Goal: Information Seeking & Learning: Check status

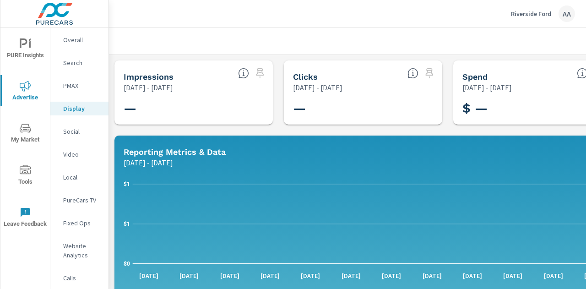
click at [525, 12] on p "Riverside Ford" at bounding box center [531, 14] width 40 height 8
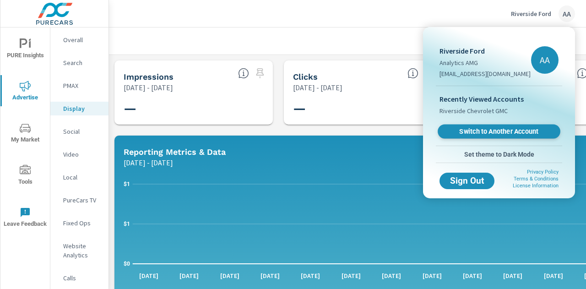
click at [493, 131] on span "Switch to Another Account" at bounding box center [499, 131] width 112 height 9
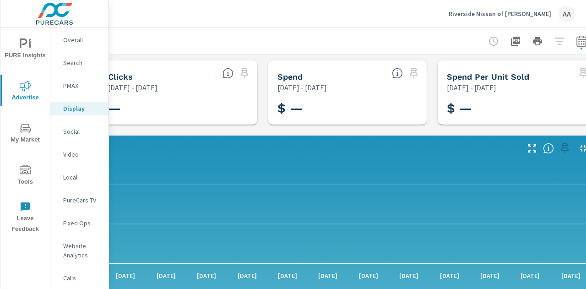
scroll to position [0, 190]
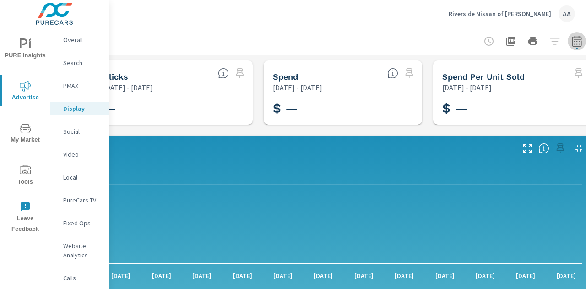
click at [574, 42] on icon "button" at bounding box center [577, 43] width 6 height 4
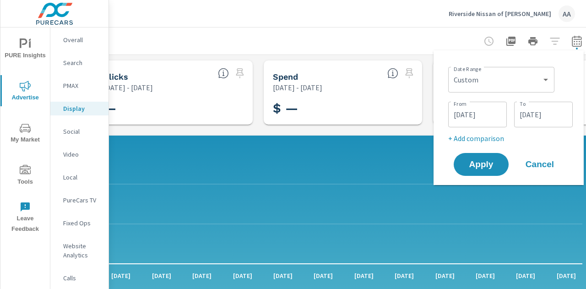
click at [70, 132] on p "Social" at bounding box center [82, 131] width 38 height 9
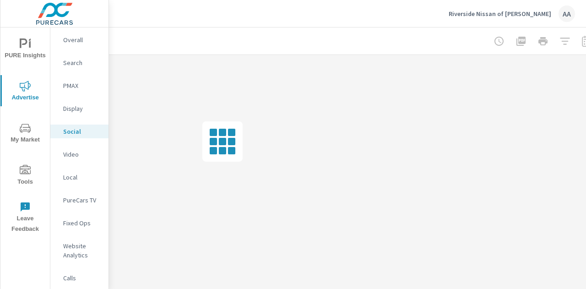
scroll to position [0, 201]
click at [562, 40] on div at bounding box center [522, 41] width 106 height 18
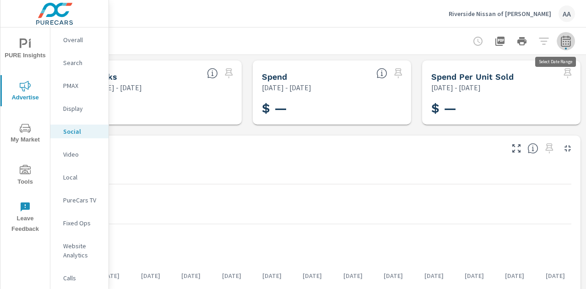
click at [562, 40] on icon "button" at bounding box center [566, 41] width 11 height 11
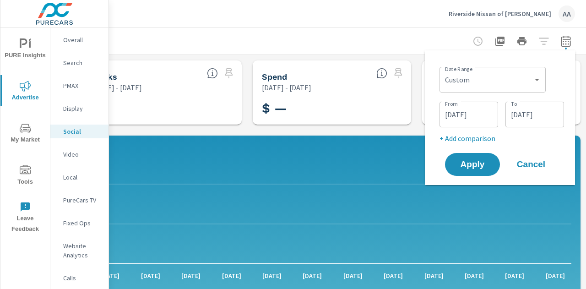
drag, startPoint x: 476, startPoint y: 170, endPoint x: 413, endPoint y: 87, distance: 104.7
click at [476, 170] on button "Apply" at bounding box center [472, 164] width 55 height 23
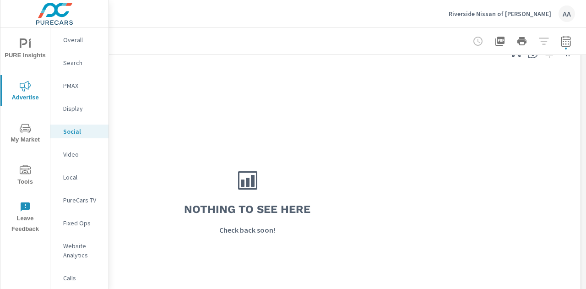
scroll to position [275, 201]
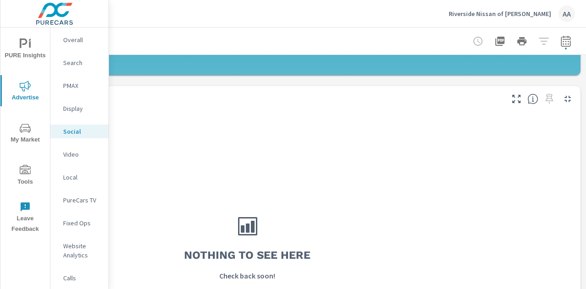
click at [68, 104] on p "Display" at bounding box center [82, 108] width 38 height 9
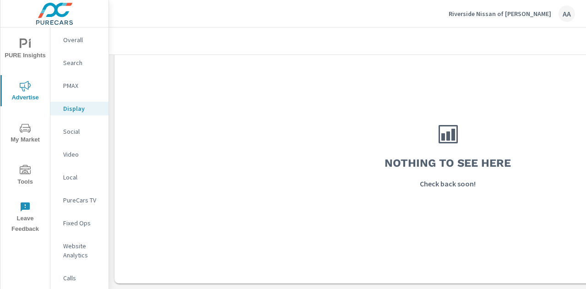
scroll to position [374, 0]
click at [75, 86] on p "PMAX" at bounding box center [82, 85] width 38 height 9
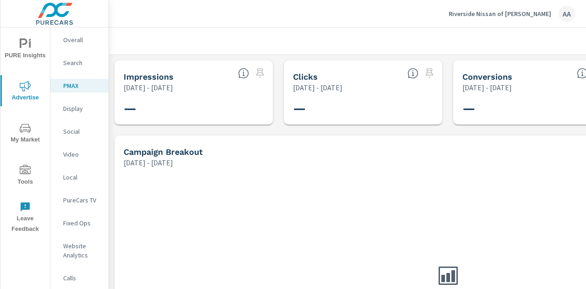
click at [564, 22] on button "Riverside Nissan of Newbern AA" at bounding box center [512, 13] width 134 height 27
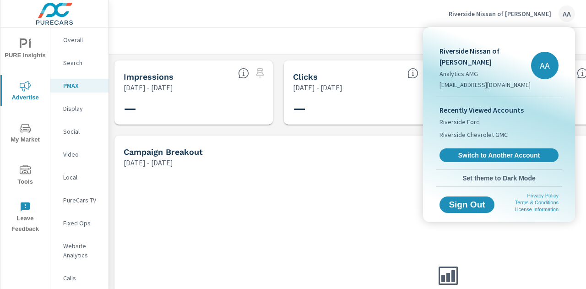
click at [355, 41] on div at bounding box center [293, 144] width 586 height 289
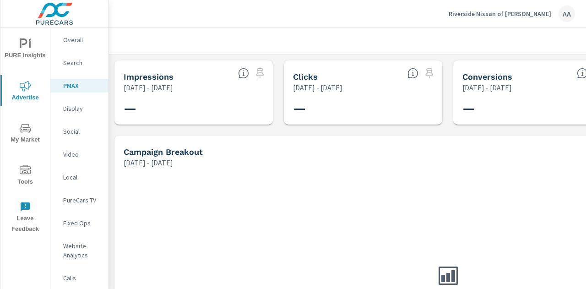
scroll to position [0, 208]
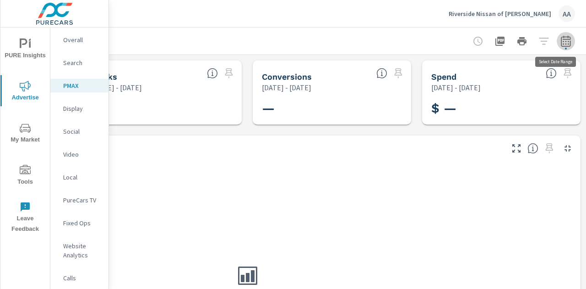
click at [561, 44] on icon "button" at bounding box center [566, 41] width 11 height 11
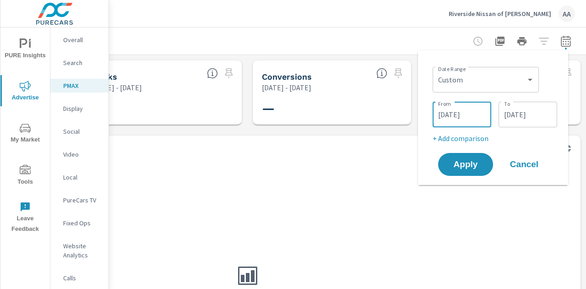
click at [476, 115] on input "07/01/2024" at bounding box center [462, 114] width 51 height 18
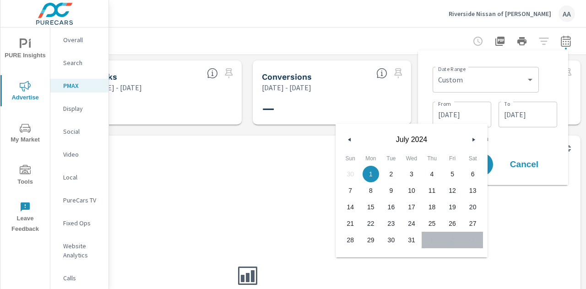
click at [473, 139] on icon "button" at bounding box center [475, 140] width 5 height 4
click at [473, 138] on icon "button" at bounding box center [475, 140] width 5 height 4
click at [473, 140] on icon "button" at bounding box center [475, 140] width 5 height 4
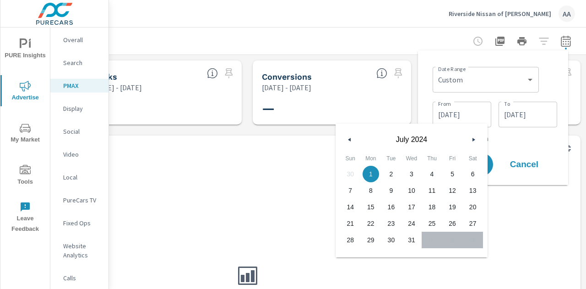
click at [473, 140] on icon "button" at bounding box center [475, 140] width 5 height 4
click at [533, 112] on input "07/31/2024" at bounding box center [528, 114] width 51 height 18
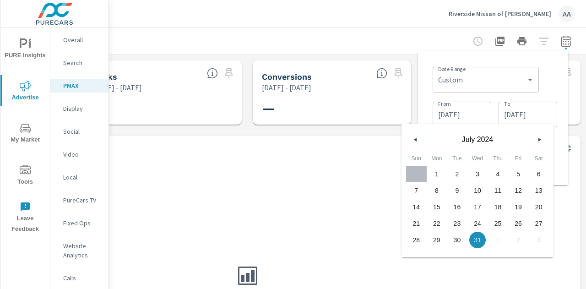
click at [538, 137] on button "button" at bounding box center [539, 139] width 11 height 11
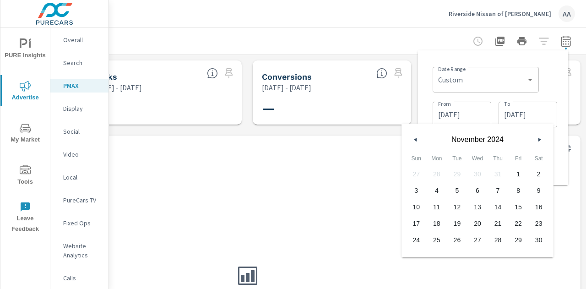
click at [538, 137] on button "button" at bounding box center [539, 139] width 11 height 11
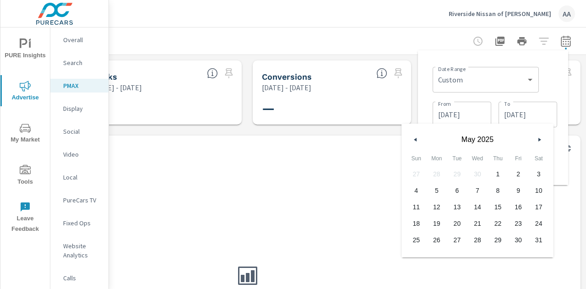
click at [538, 137] on button "button" at bounding box center [539, 139] width 11 height 11
click at [504, 241] on span "31" at bounding box center [498, 240] width 21 height 12
type input "07/31/2025"
click at [468, 113] on input "07/01/2024" at bounding box center [462, 114] width 51 height 18
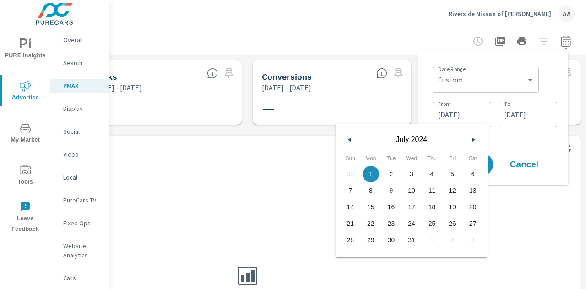
click at [475, 139] on icon "button" at bounding box center [475, 140] width 5 height 4
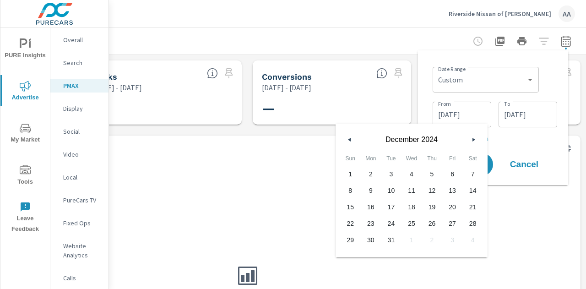
click at [475, 139] on icon "button" at bounding box center [475, 140] width 5 height 4
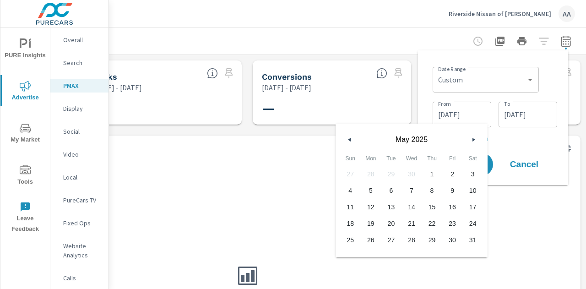
click at [475, 139] on icon "button" at bounding box center [475, 140] width 5 height 4
click at [396, 172] on span "1" at bounding box center [391, 174] width 21 height 12
type input "07/01/2025"
click at [531, 142] on p "+ Add comparison" at bounding box center [495, 138] width 125 height 11
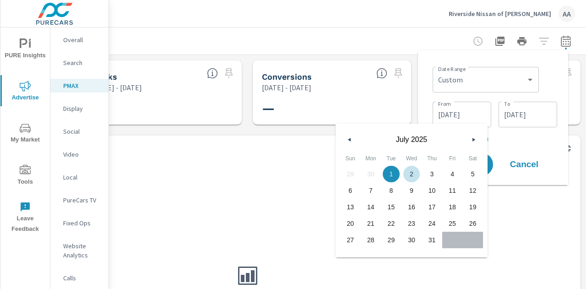
select select "Previous period"
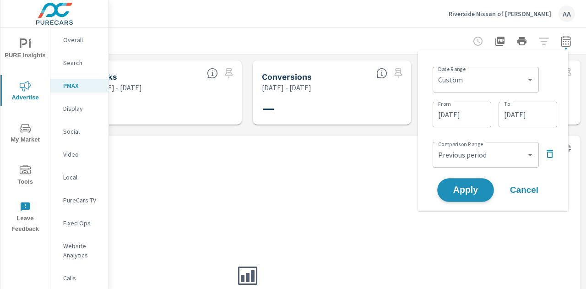
click at [460, 183] on button "Apply" at bounding box center [465, 190] width 57 height 24
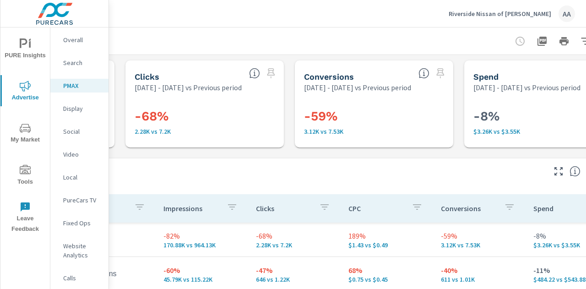
scroll to position [0, 186]
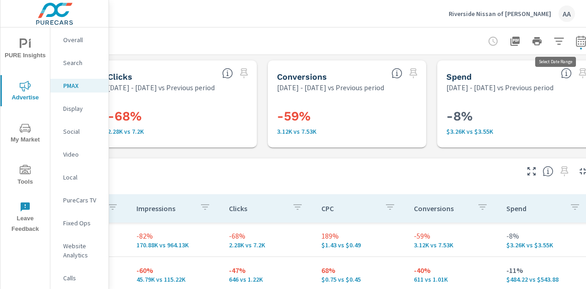
click at [576, 46] on icon "button" at bounding box center [581, 41] width 11 height 11
select select "Previous period"
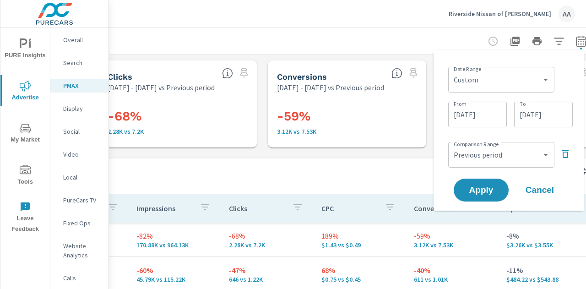
click at [568, 154] on icon "button" at bounding box center [566, 154] width 6 height 8
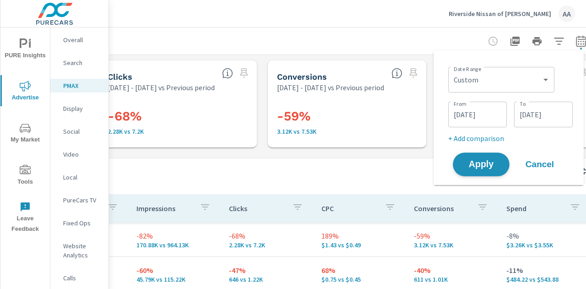
click at [479, 165] on span "Apply" at bounding box center [482, 164] width 38 height 9
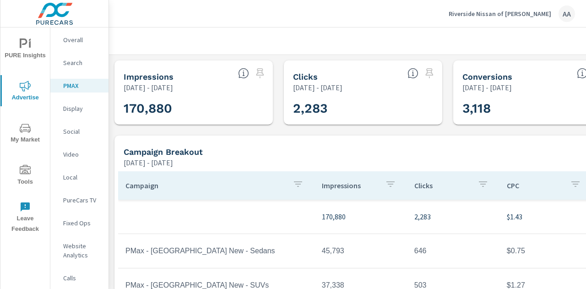
click at [78, 137] on div "Social" at bounding box center [79, 132] width 58 height 14
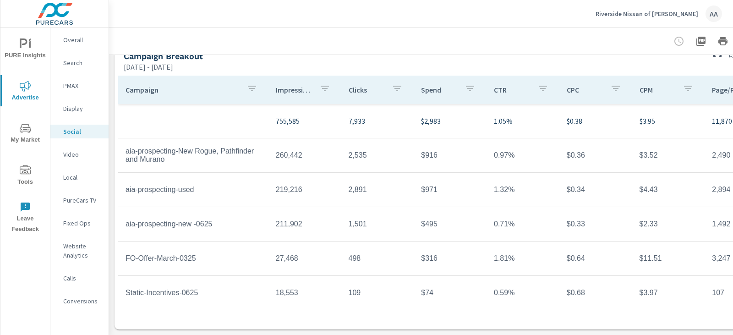
scroll to position [328, 61]
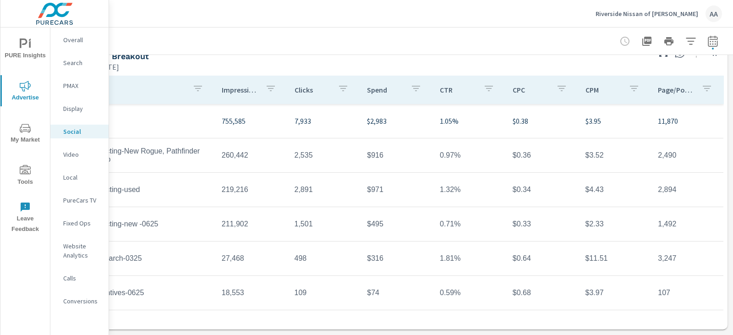
click at [586, 48] on button "button" at bounding box center [713, 41] width 18 height 18
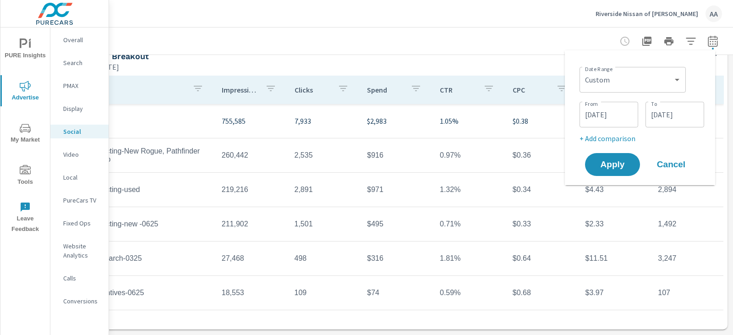
click at [349, 50] on div at bounding box center [394, 40] width 656 height 27
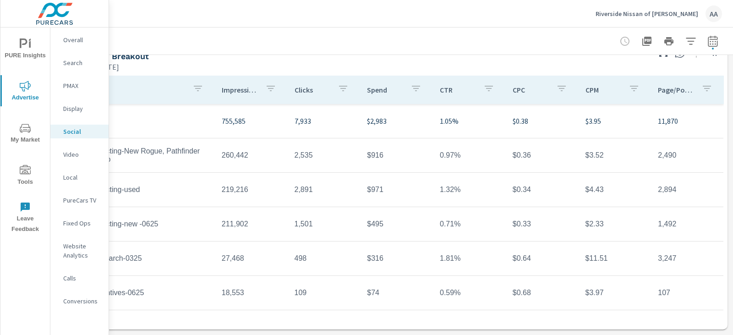
scroll to position [328, 0]
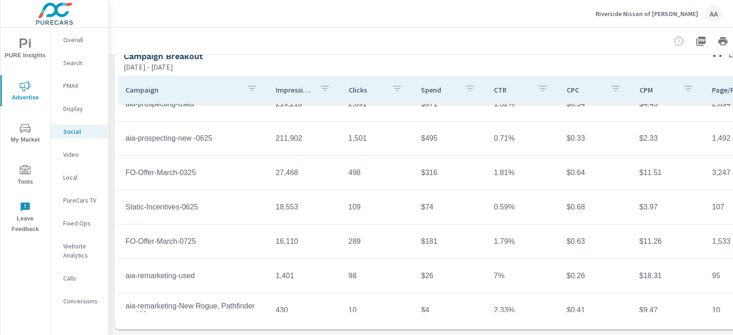
scroll to position [92, 0]
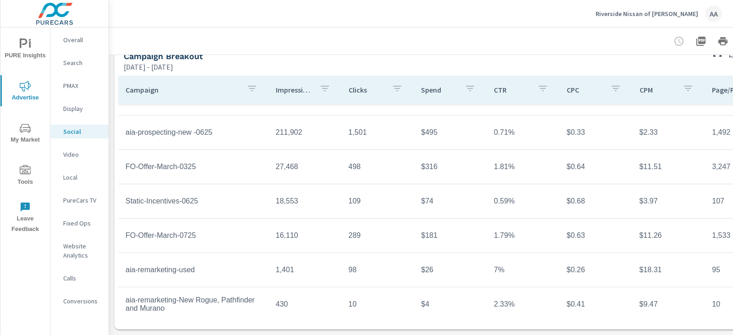
scroll to position [137, 0]
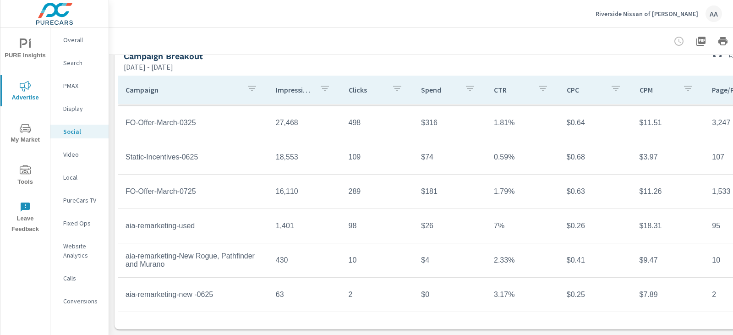
click at [73, 109] on p "Display" at bounding box center [82, 108] width 38 height 9
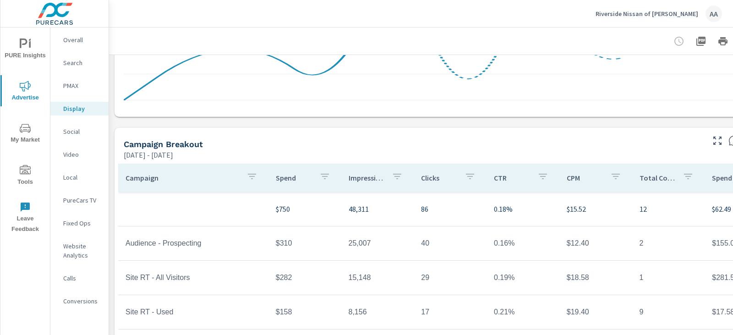
scroll to position [275, 0]
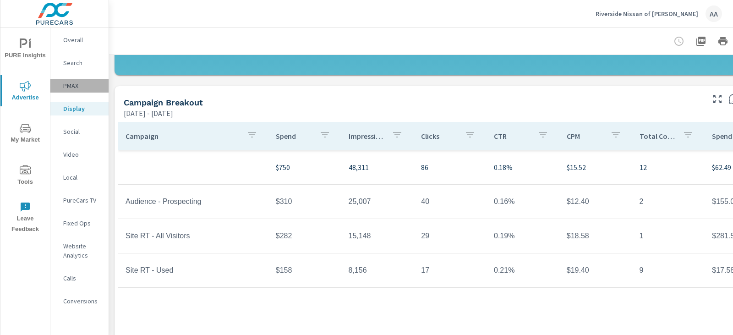
click at [73, 88] on p "PMAX" at bounding box center [82, 85] width 38 height 9
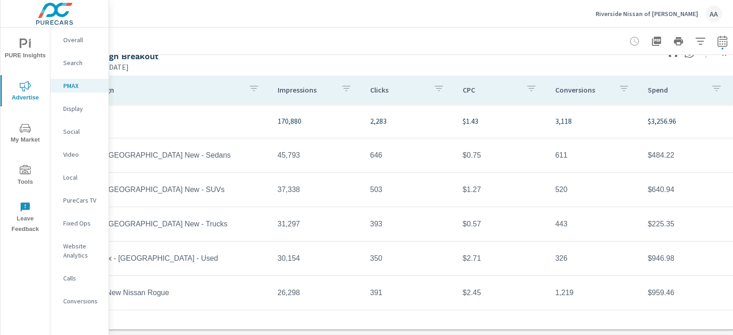
scroll to position [103, 42]
click at [64, 63] on p "Search" at bounding box center [82, 62] width 38 height 9
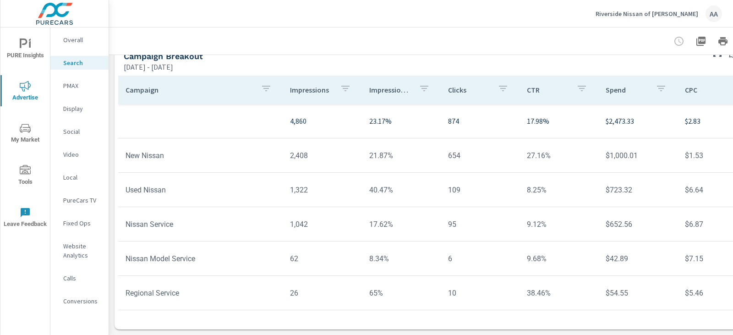
scroll to position [704, 61]
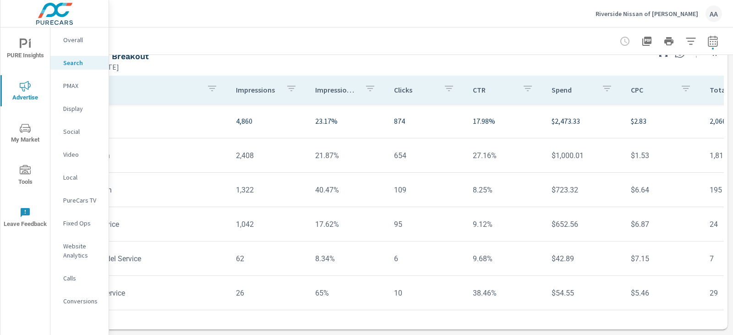
click at [586, 44] on icon "button" at bounding box center [712, 41] width 11 height 11
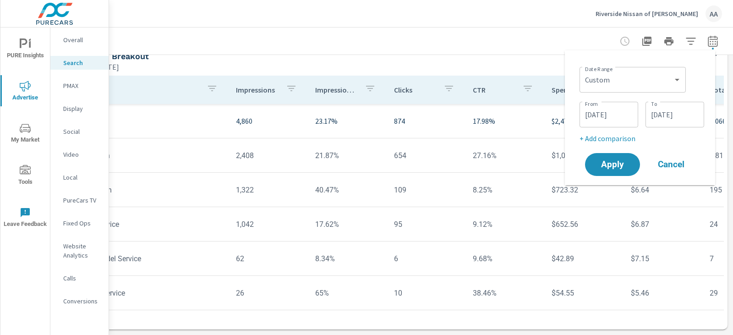
click at [586, 119] on input "07/01/2025" at bounding box center [608, 114] width 51 height 18
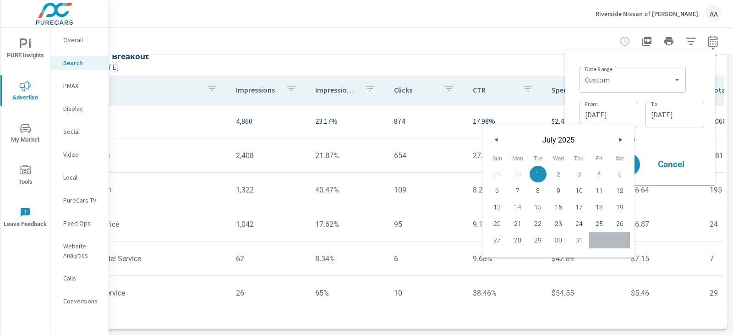
click at [586, 139] on icon "button" at bounding box center [621, 140] width 5 height 4
click at [586, 109] on input "07/31/2025" at bounding box center [674, 114] width 51 height 18
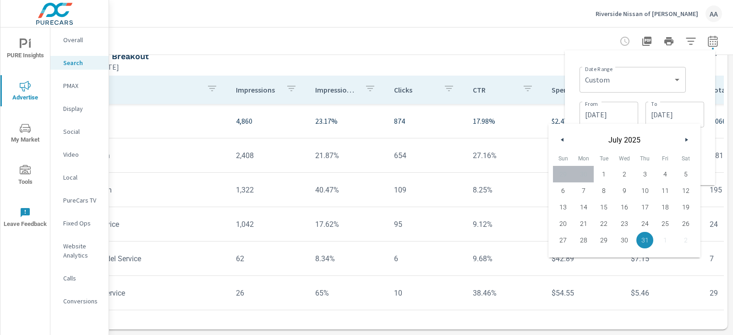
click at [586, 140] on button "button" at bounding box center [686, 139] width 11 height 11
click at [562, 257] on span "31" at bounding box center [563, 257] width 21 height 12
type input "08/31/2025"
click at [586, 109] on input "07/01/2025" at bounding box center [608, 114] width 51 height 18
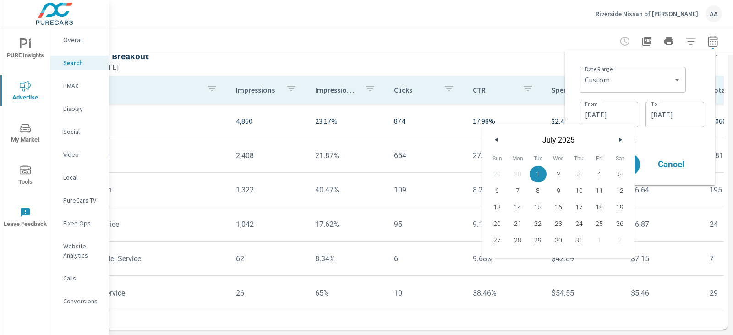
click at [586, 141] on icon "button" at bounding box center [621, 140] width 5 height 4
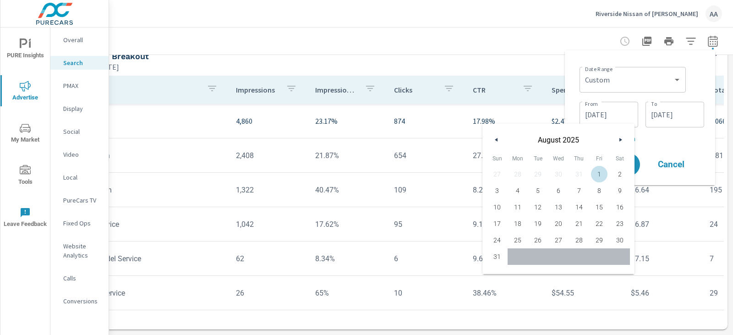
click at [586, 174] on span "1" at bounding box center [599, 174] width 21 height 12
type input "08/01/2025"
click at [586, 71] on div "Date Range Custom Yesterday Last week Last 7 days Last 14 days Last 30 days Las…" at bounding box center [641, 78] width 125 height 31
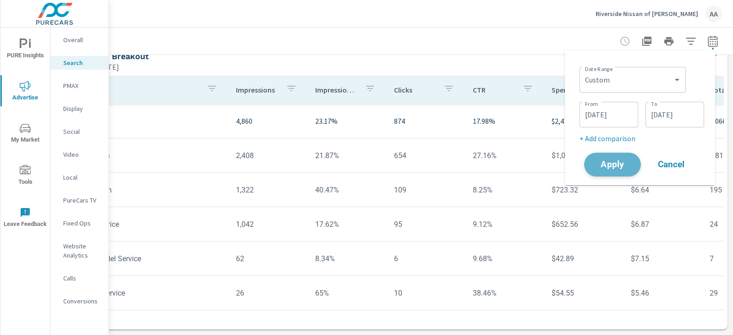
click at [586, 167] on span "Apply" at bounding box center [613, 164] width 38 height 9
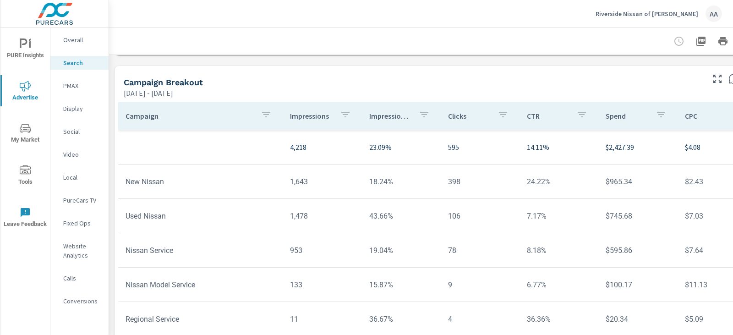
scroll to position [704, 0]
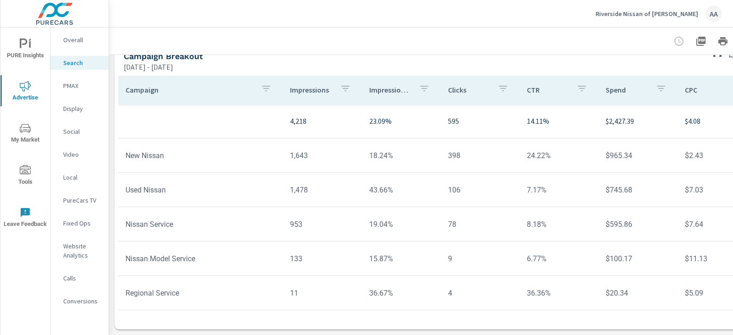
click at [71, 89] on p "PMAX" at bounding box center [82, 85] width 38 height 9
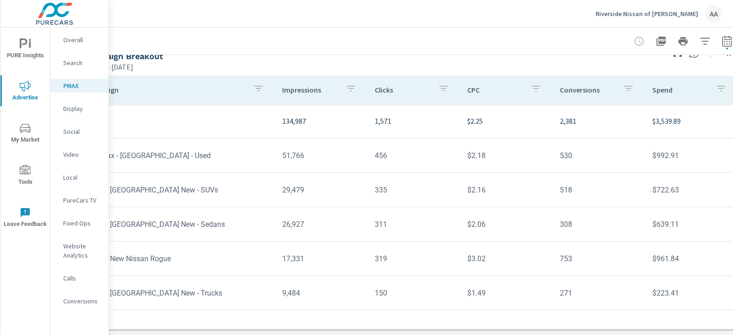
scroll to position [103, 40]
click at [77, 115] on div "Display" at bounding box center [79, 109] width 58 height 14
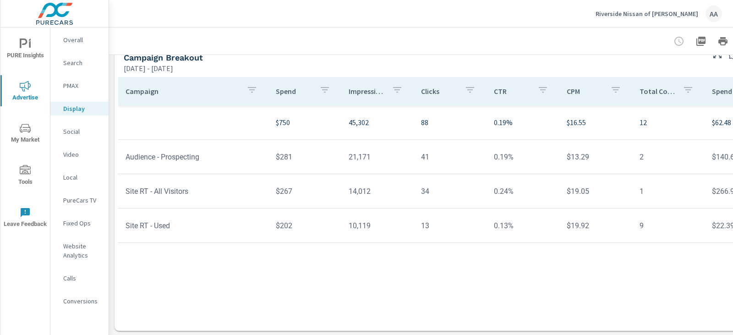
scroll to position [321, 0]
click at [79, 83] on p "PMAX" at bounding box center [82, 85] width 38 height 9
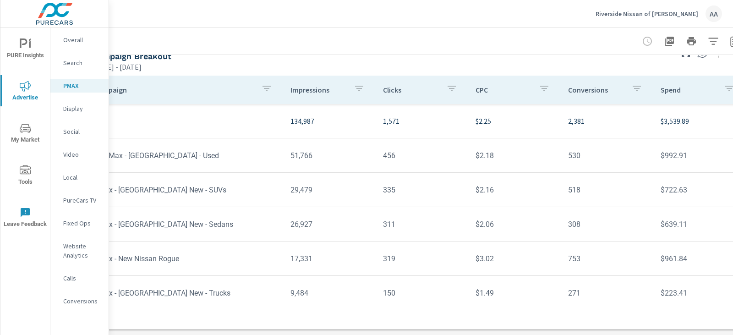
scroll to position [103, 19]
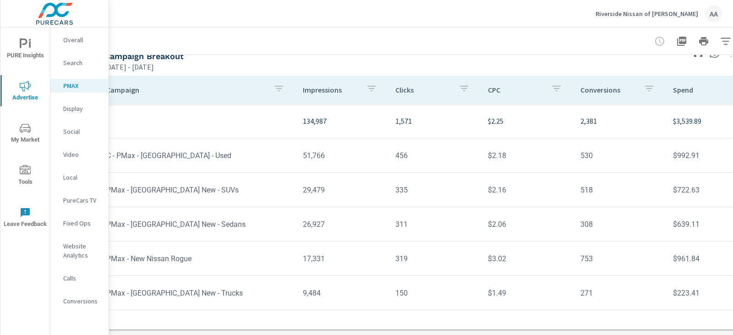
click at [67, 110] on p "Display" at bounding box center [82, 108] width 38 height 9
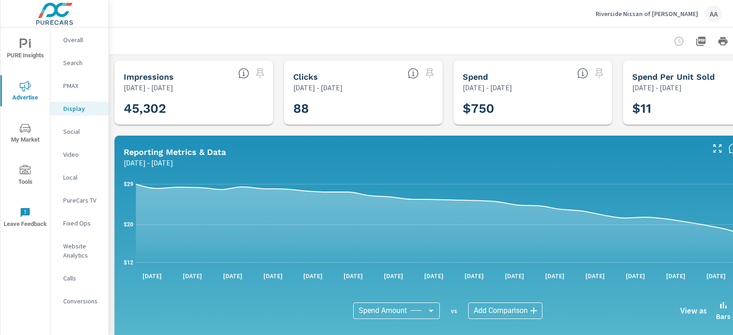
click at [81, 130] on p "Social" at bounding box center [82, 131] width 38 height 9
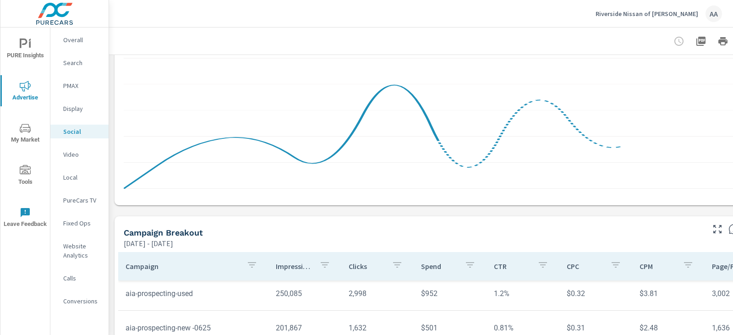
scroll to position [229, 0]
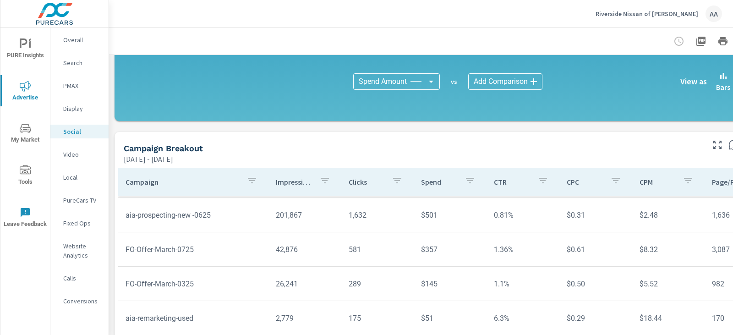
scroll to position [328, 0]
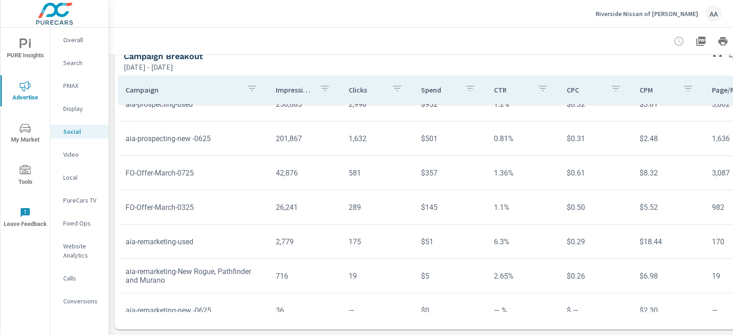
scroll to position [102, 0]
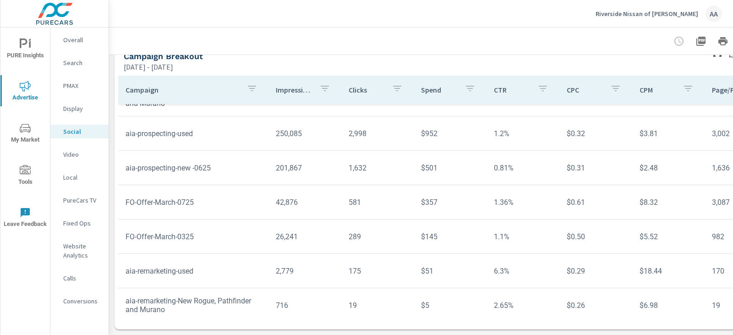
scroll to position [3, 0]
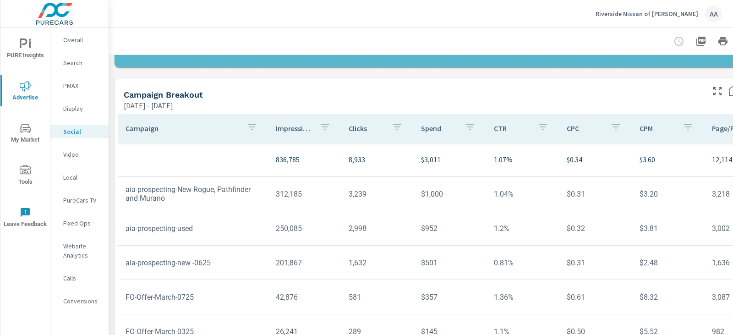
scroll to position [282, 0]
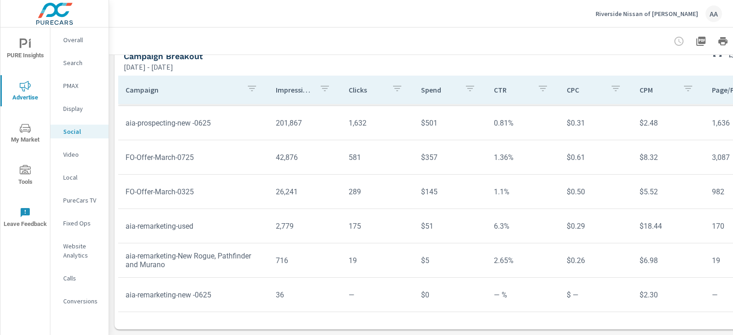
scroll to position [328, 61]
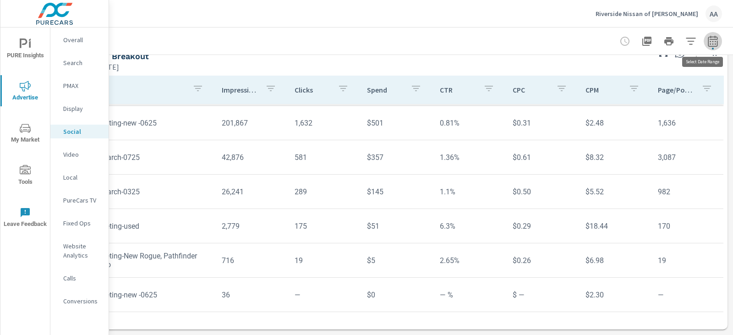
click at [586, 49] on button "button" at bounding box center [713, 41] width 18 height 18
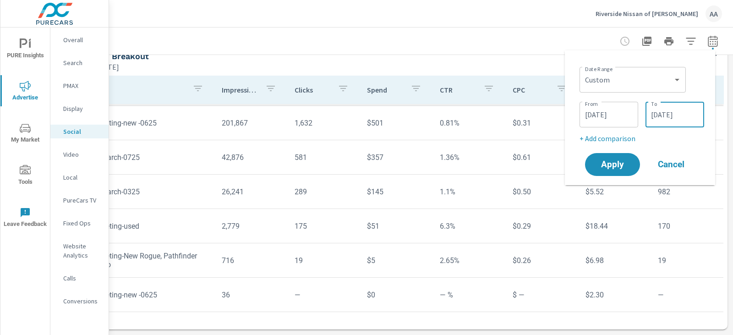
click at [586, 109] on input "08/31/2025" at bounding box center [674, 114] width 51 height 18
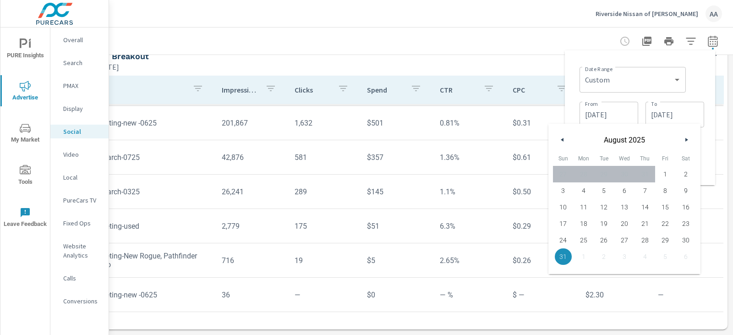
click at [586, 143] on button "button" at bounding box center [686, 139] width 11 height 11
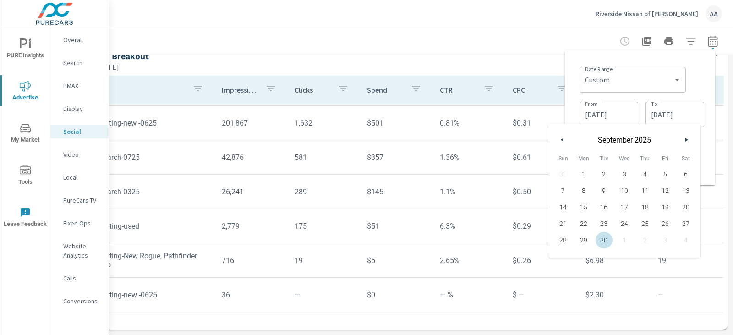
click at [586, 246] on span "30" at bounding box center [604, 240] width 21 height 12
type input "09/30/2025"
click at [586, 113] on input "08/01/2025" at bounding box center [608, 114] width 51 height 18
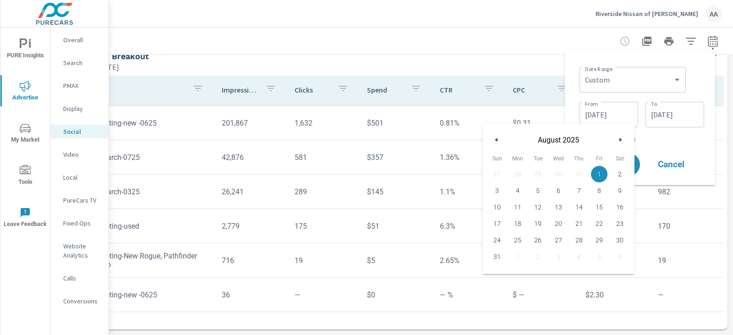
click at [586, 141] on button "button" at bounding box center [620, 139] width 11 height 11
drag, startPoint x: 521, startPoint y: 174, endPoint x: 531, endPoint y: 164, distance: 14.9
click at [519, 174] on span "1" at bounding box center [518, 174] width 21 height 12
type input "09/01/2025"
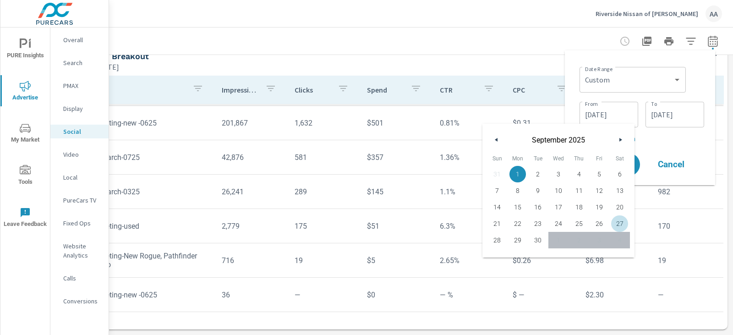
click at [586, 69] on div "Date Range Custom Yesterday Last week Last 7 days Last 14 days Last 30 days Las…" at bounding box center [641, 78] width 125 height 31
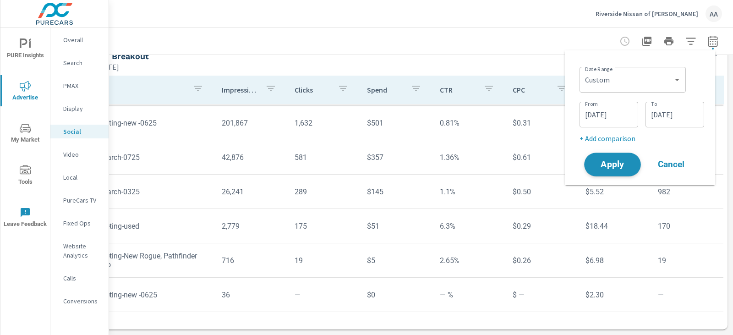
click at [586, 171] on button "Apply" at bounding box center [612, 165] width 57 height 24
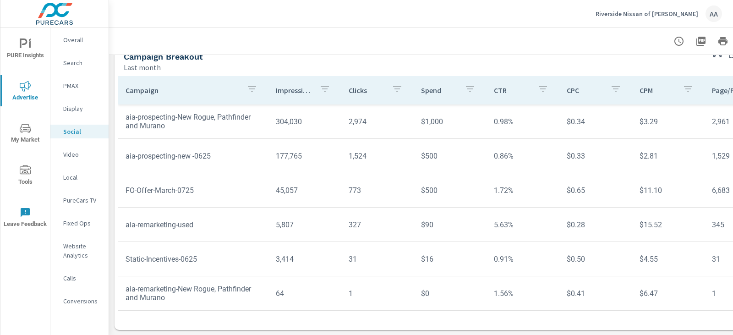
scroll to position [102, 0]
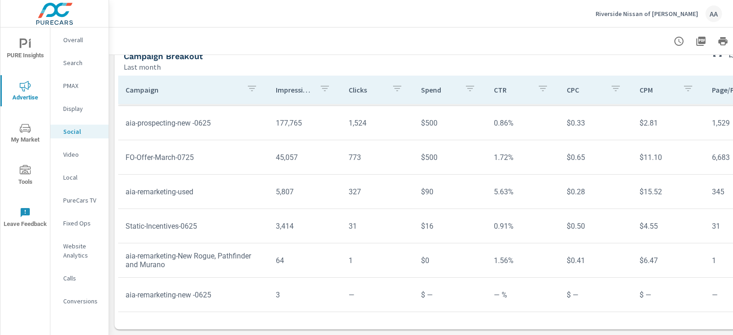
scroll to position [328, 0]
click at [68, 110] on p "Display" at bounding box center [82, 108] width 38 height 9
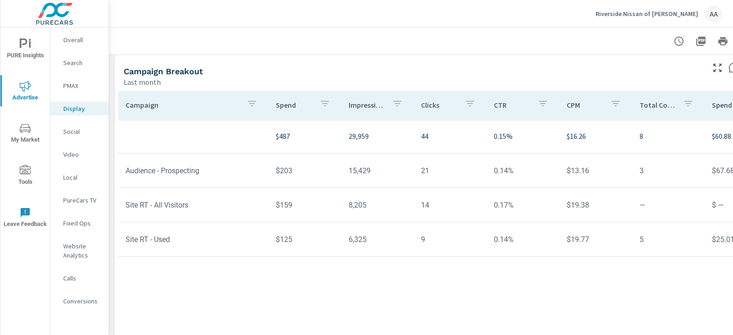
scroll to position [321, 0]
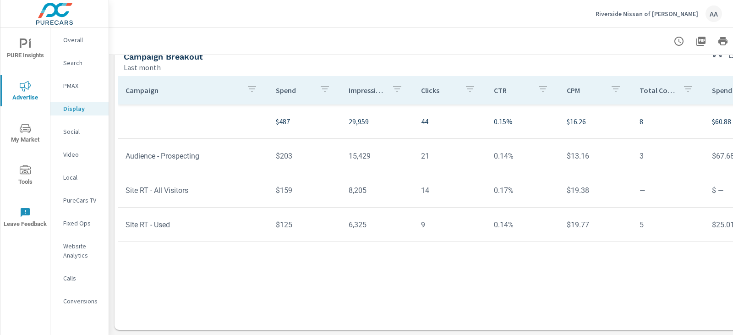
click at [73, 82] on p "PMAX" at bounding box center [82, 85] width 38 height 9
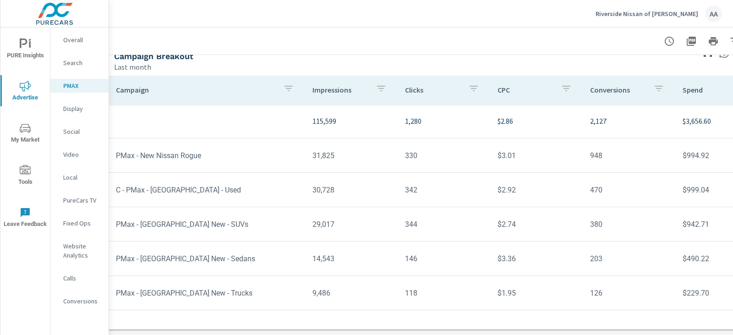
scroll to position [103, 10]
click at [79, 60] on p "Search" at bounding box center [82, 62] width 38 height 9
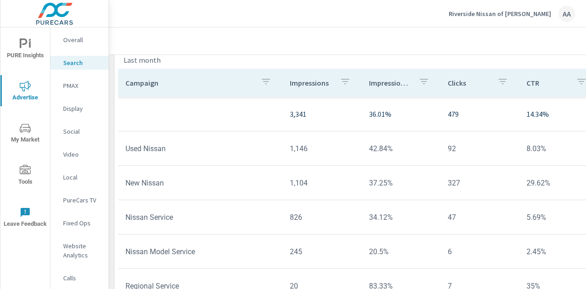
scroll to position [6, 0]
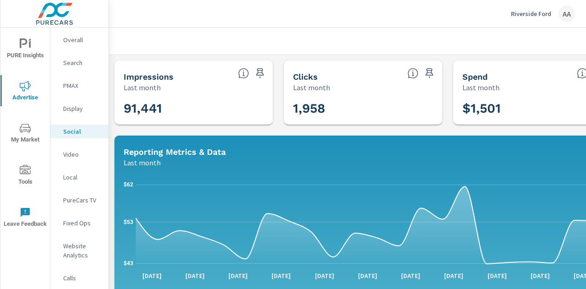
scroll to position [183, 0]
